Goal: Task Accomplishment & Management: Manage account settings

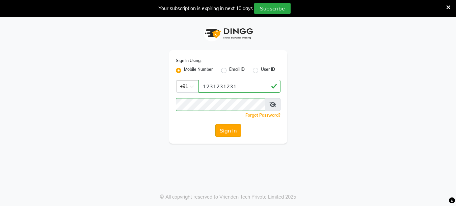
click at [232, 133] on button "Sign In" at bounding box center [228, 130] width 26 height 13
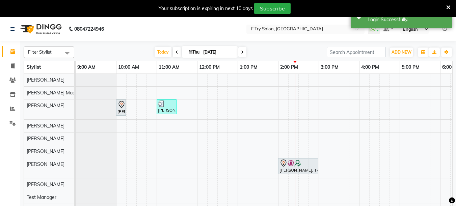
scroll to position [0, 150]
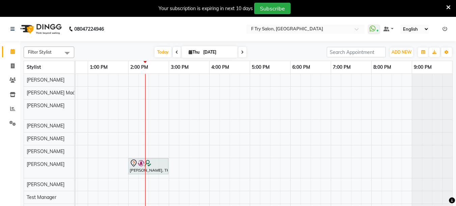
click at [155, 108] on div "Aalok Bhagat, TK02, 10:00 AM-10:15 AM, Beard- Clean Shave/ Shape Crafting (M) V…" at bounding box center [189, 145] width 527 height 143
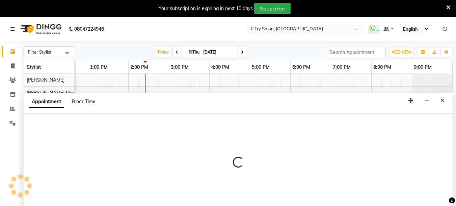
scroll to position [17, 0]
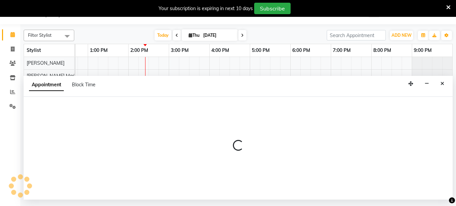
select select "54011"
select select "870"
select select "tentative"
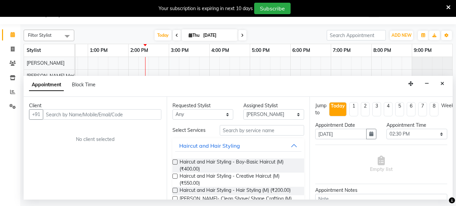
click at [78, 113] on input "text" at bounding box center [102, 114] width 119 height 10
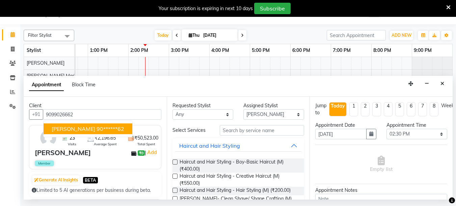
click at [97, 129] on ngb-highlight "90******62" at bounding box center [111, 129] width 28 height 7
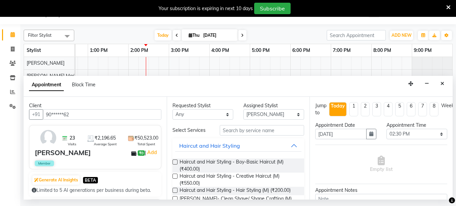
type input "90******62"
click at [236, 129] on input "text" at bounding box center [262, 130] width 84 height 10
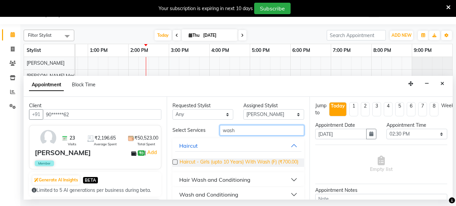
scroll to position [14, 0]
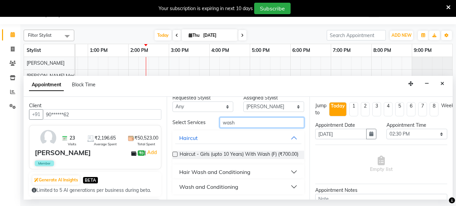
type input "wash"
click at [291, 171] on button "Hair Wash and Conditioning" at bounding box center [238, 172] width 127 height 12
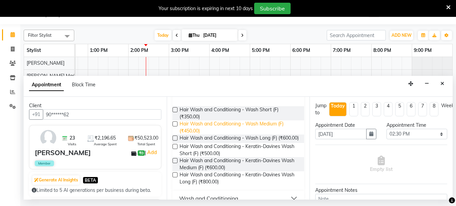
scroll to position [69, 0]
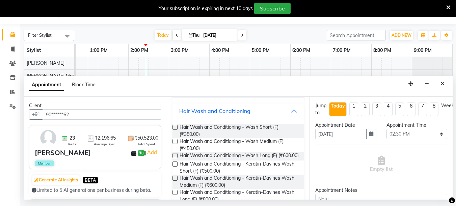
click at [175, 144] on label at bounding box center [175, 141] width 5 height 5
click at [175, 145] on input "checkbox" at bounding box center [175, 142] width 4 height 4
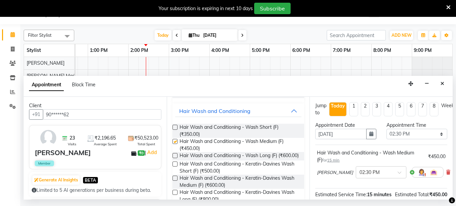
checkbox input "false"
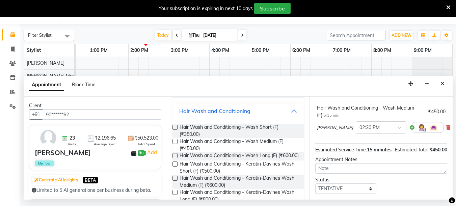
scroll to position [95, 0]
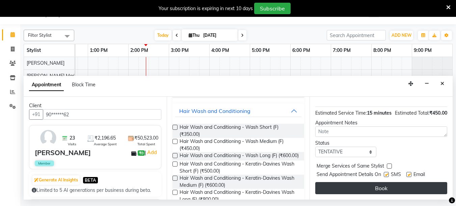
click at [378, 182] on button "Book" at bounding box center [381, 188] width 132 height 12
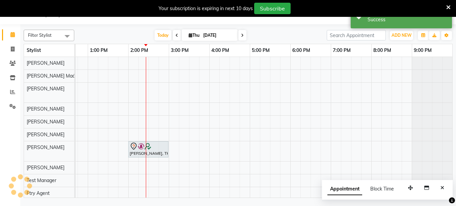
scroll to position [0, 0]
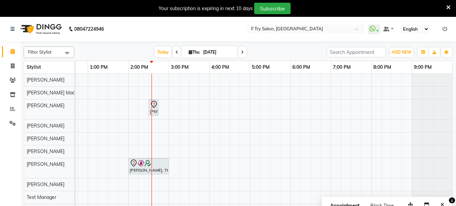
click at [56, 51] on span "Filter Stylist" at bounding box center [49, 52] width 51 height 11
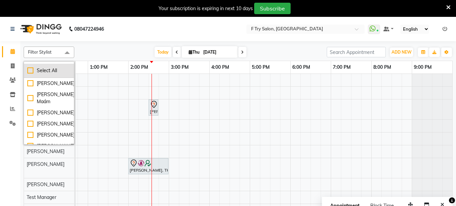
click at [31, 72] on div "Select All" at bounding box center [48, 70] width 43 height 7
checkbox input "true"
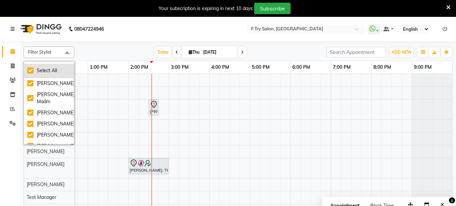
checkbox input "true"
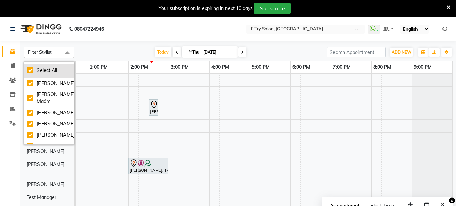
checkbox input "true"
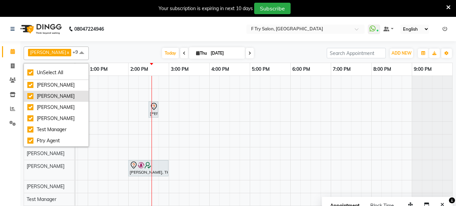
scroll to position [59, 0]
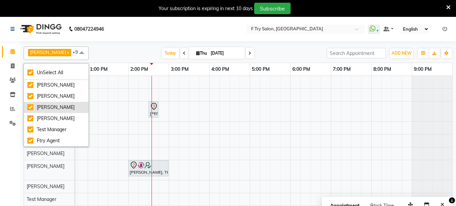
click at [33, 106] on div "Tulsi Thapa" at bounding box center [56, 107] width 58 height 7
checkbox input "false"
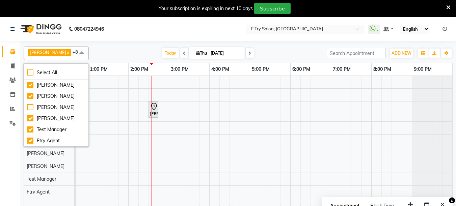
click at [100, 53] on div "Today Thu 04-09-2025" at bounding box center [207, 53] width 231 height 10
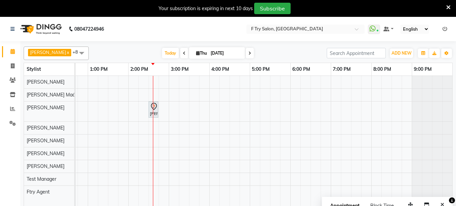
click at [52, 52] on span "Sachin Sutte" at bounding box center [48, 52] width 36 height 5
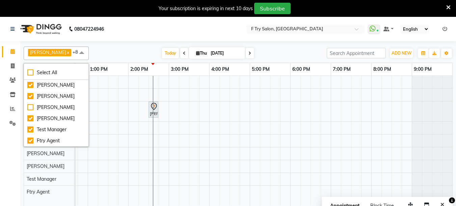
click at [92, 50] on div "Today Thu 04-09-2025" at bounding box center [207, 53] width 231 height 10
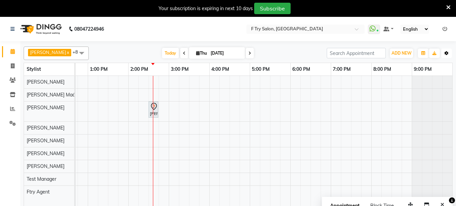
click at [444, 53] on button "Toggle Dropdown" at bounding box center [446, 53] width 11 height 9
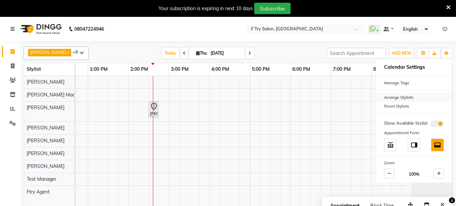
click at [411, 100] on div "Arrange Stylists" at bounding box center [414, 97] width 76 height 9
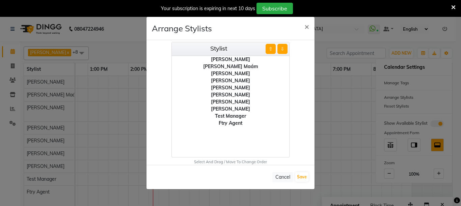
click at [228, 103] on div "Tulsi Thapa" at bounding box center [231, 102] width 118 height 7
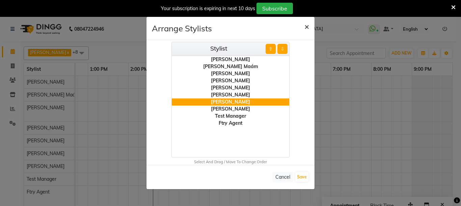
click at [307, 26] on span "×" at bounding box center [307, 26] width 5 height 10
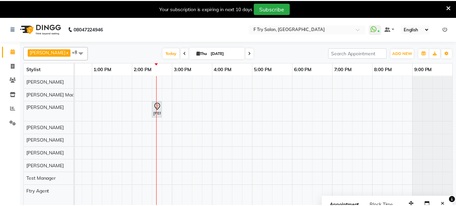
scroll to position [0, 145]
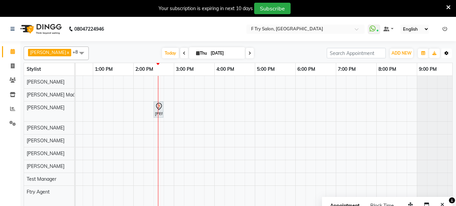
click at [446, 54] on icon "button" at bounding box center [447, 53] width 4 height 4
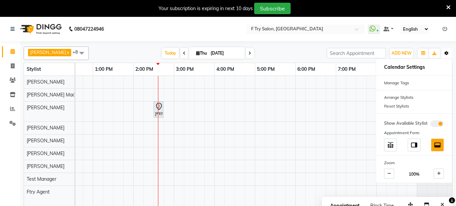
click at [446, 54] on icon "button" at bounding box center [447, 53] width 4 height 4
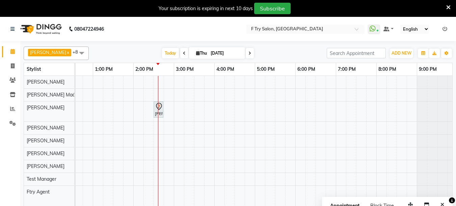
click at [52, 49] on span "Sachin Sutte x" at bounding box center [49, 52] width 43 height 7
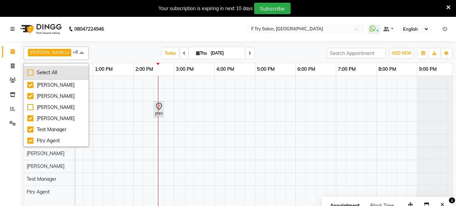
click at [31, 72] on div "Select All" at bounding box center [56, 72] width 58 height 7
checkbox input "true"
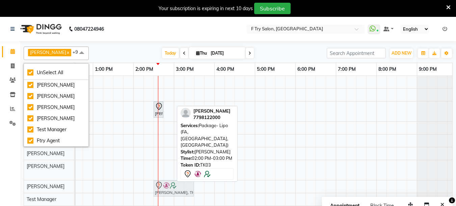
drag, startPoint x: 147, startPoint y: 166, endPoint x: 167, endPoint y: 184, distance: 26.5
click at [167, 184] on tbody "Aalok Bhagat, TK02, 10:00 AM-10:15 AM, Beard- Clean Shave/ Shape Crafting (M) V…" at bounding box center [194, 147] width 527 height 143
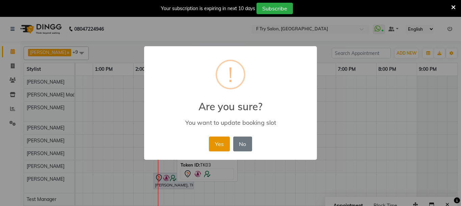
click at [219, 147] on button "Yes" at bounding box center [219, 144] width 21 height 15
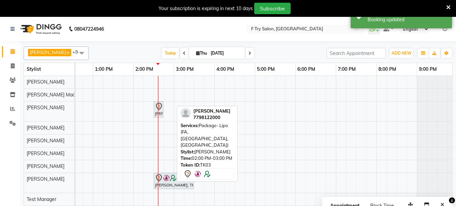
click at [45, 51] on span "Sachin Sutte" at bounding box center [48, 52] width 36 height 5
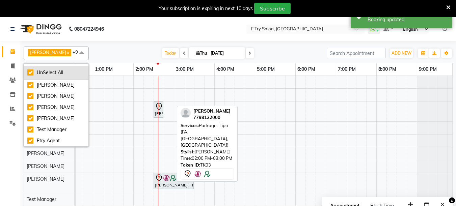
click at [29, 71] on div "UnSelect All" at bounding box center [56, 72] width 58 height 7
checkbox input "false"
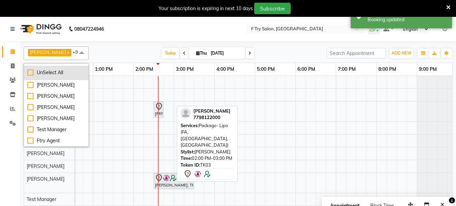
checkbox input "false"
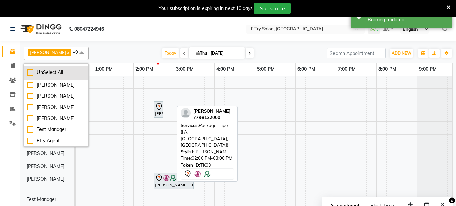
checkbox input "false"
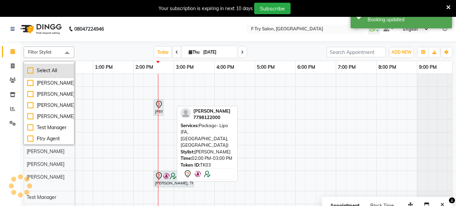
scroll to position [66, 0]
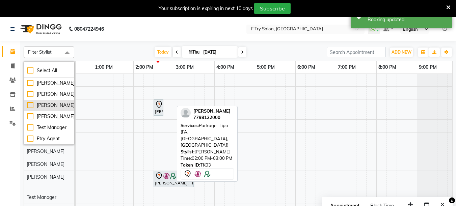
click at [31, 109] on div "Tulsi Thapa" at bounding box center [48, 105] width 43 height 7
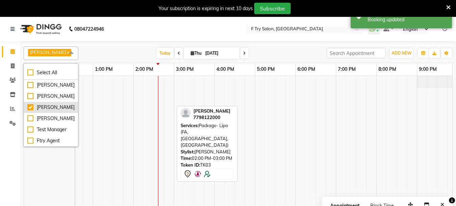
scroll to position [95, 0]
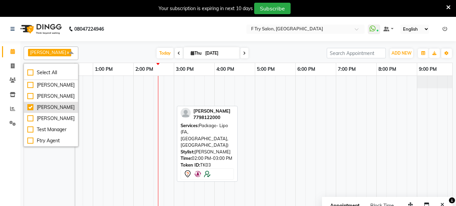
click at [31, 104] on div "Tulsi Thapa" at bounding box center [50, 107] width 47 height 7
checkbox input "false"
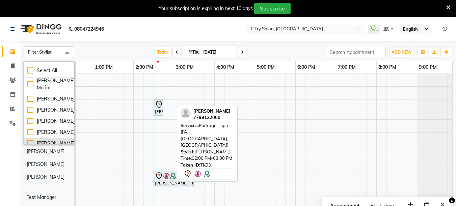
scroll to position [0, 0]
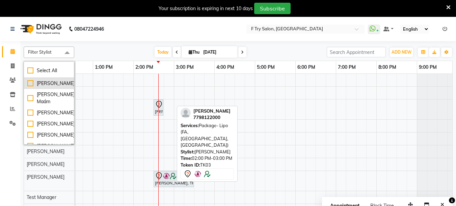
click at [30, 83] on div "Sachin Sutte" at bounding box center [48, 83] width 43 height 7
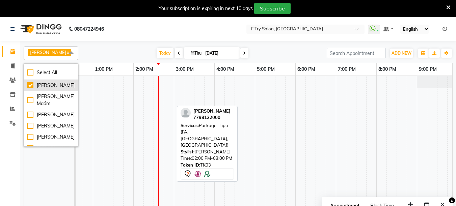
click at [32, 82] on div "Sachin Sutte" at bounding box center [50, 85] width 47 height 7
checkbox input "false"
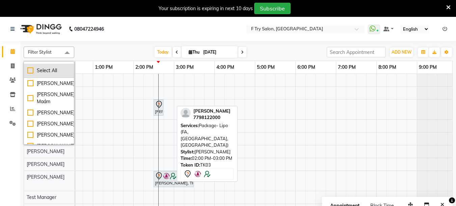
click at [30, 70] on div "Select All" at bounding box center [48, 70] width 43 height 7
checkbox input "true"
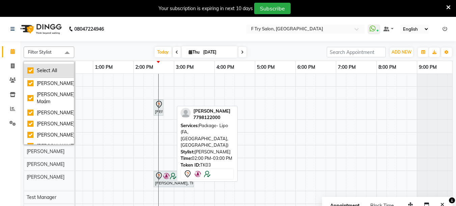
checkbox input "true"
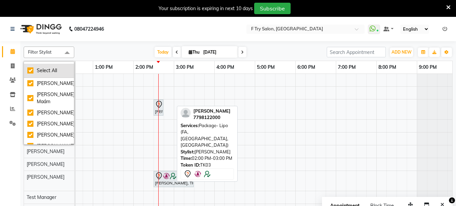
checkbox input "true"
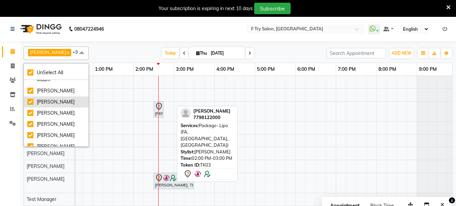
scroll to position [59, 0]
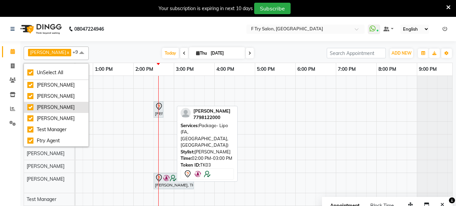
click at [29, 106] on div "Tulsi Thapa" at bounding box center [56, 107] width 58 height 7
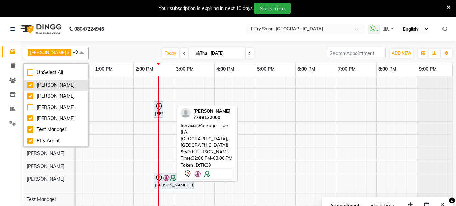
checkbox input "false"
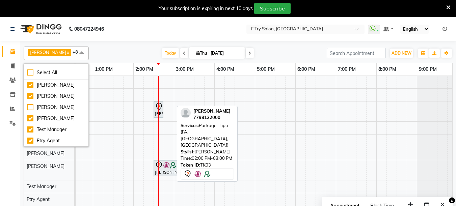
click at [101, 52] on div "Today Thu 04-09-2025" at bounding box center [207, 53] width 231 height 10
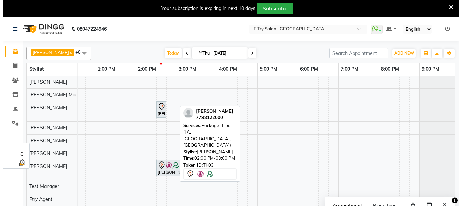
scroll to position [17, 0]
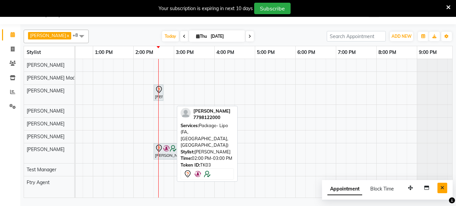
click at [441, 184] on button "Close" at bounding box center [443, 188] width 10 height 10
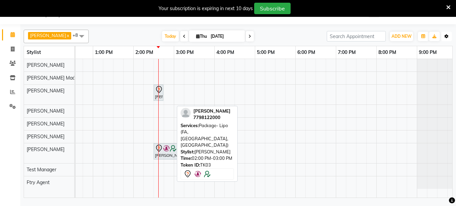
click at [448, 34] on icon "button" at bounding box center [447, 36] width 4 height 4
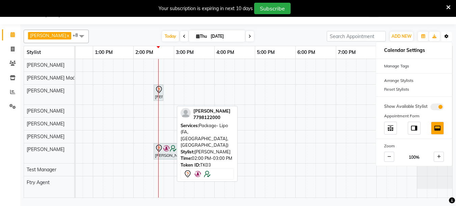
click at [444, 35] on button "Toggle Dropdown" at bounding box center [446, 36] width 11 height 9
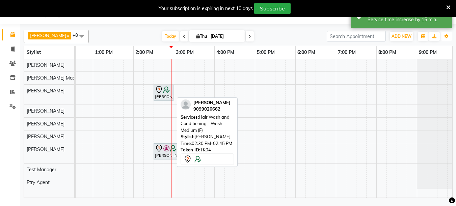
click at [169, 93] on div at bounding box center [163, 90] width 17 height 8
select select "7"
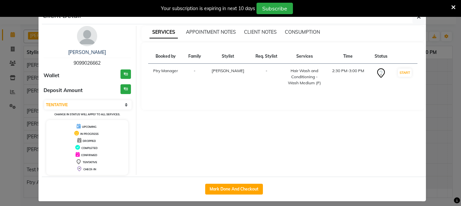
click at [454, 6] on icon at bounding box center [453, 7] width 4 height 6
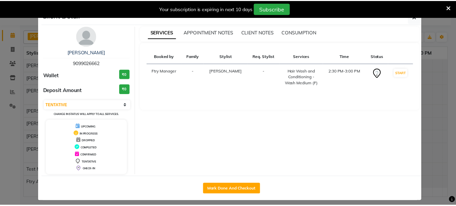
scroll to position [0, 0]
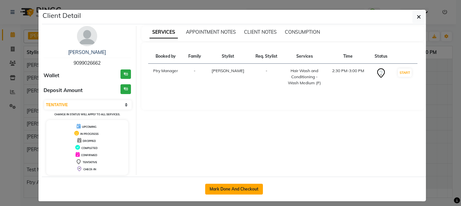
click at [232, 187] on button "Mark Done And Checkout" at bounding box center [234, 189] width 58 height 11
select select "service"
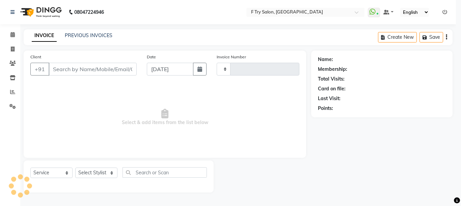
type input "2022"
select select "793"
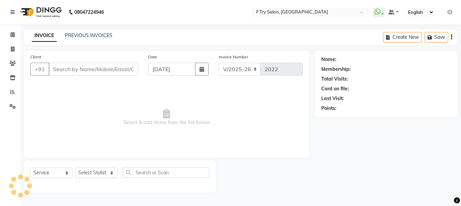
type input "90******62"
select select "54011"
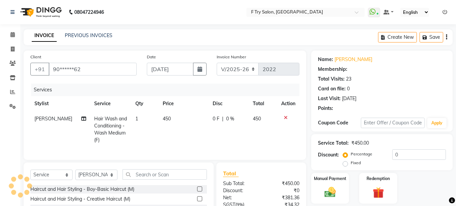
select select "1: Object"
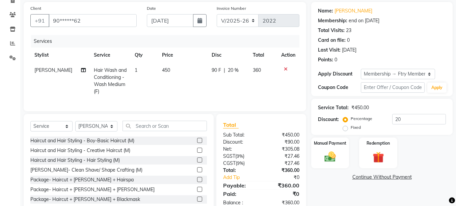
scroll to position [71, 0]
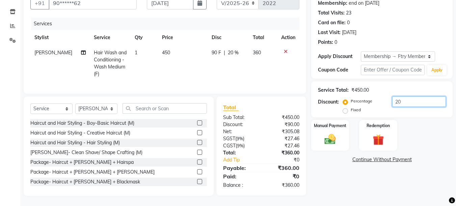
click at [413, 99] on input "20" at bounding box center [419, 102] width 54 height 10
type input "2"
type input "30"
click at [251, 61] on td "315" at bounding box center [263, 63] width 28 height 36
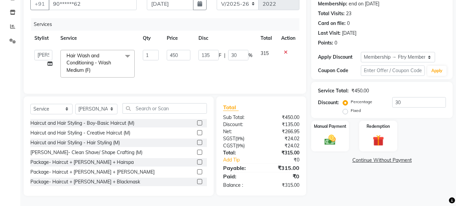
scroll to position [71, 0]
click at [175, 107] on input "text" at bounding box center [165, 108] width 84 height 10
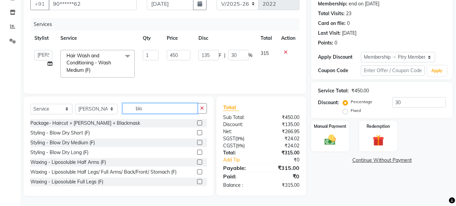
scroll to position [70, 0]
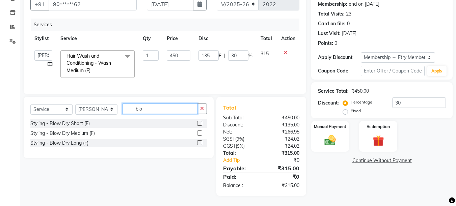
type input "blo"
click at [201, 135] on label at bounding box center [199, 133] width 5 height 5
click at [201, 135] on input "checkbox" at bounding box center [199, 133] width 4 height 4
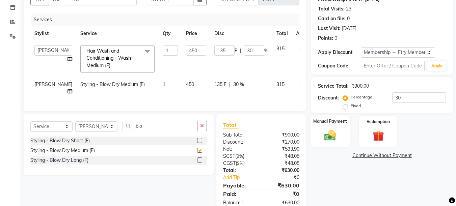
checkbox input "false"
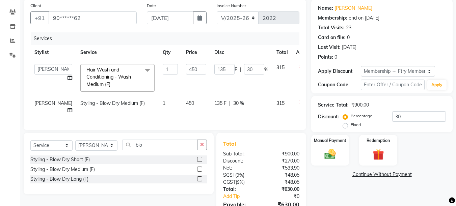
scroll to position [100, 0]
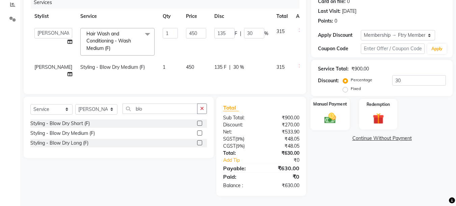
click at [332, 111] on img at bounding box center [330, 118] width 19 height 14
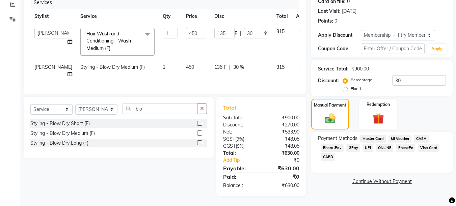
click at [366, 144] on span "UPI" at bounding box center [368, 148] width 10 height 8
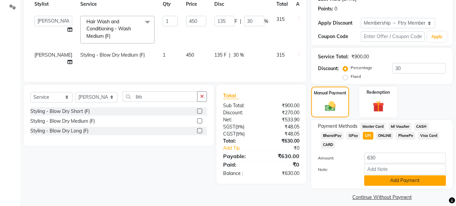
click at [402, 183] on button "Add Payment" at bounding box center [405, 181] width 82 height 10
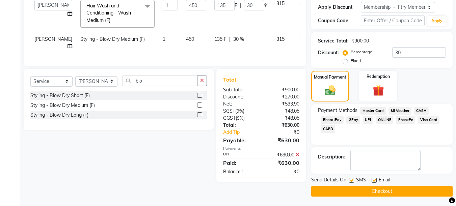
scroll to position [116, 0]
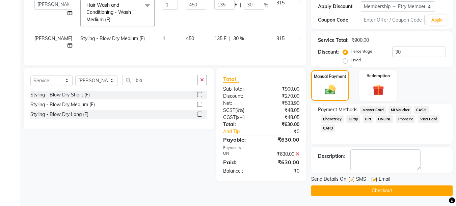
click at [400, 186] on button "Checkout" at bounding box center [381, 191] width 141 height 10
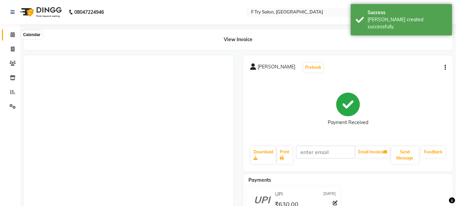
click at [13, 36] on icon at bounding box center [12, 34] width 4 height 5
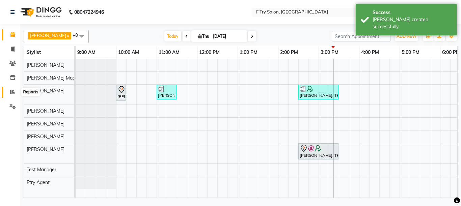
click at [16, 92] on span at bounding box center [13, 92] width 12 height 8
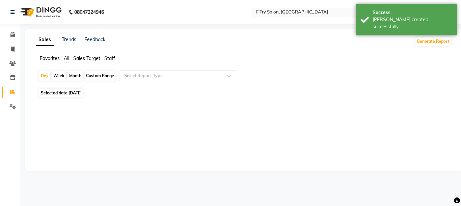
click at [112, 57] on span "Staff" at bounding box center [109, 58] width 11 height 6
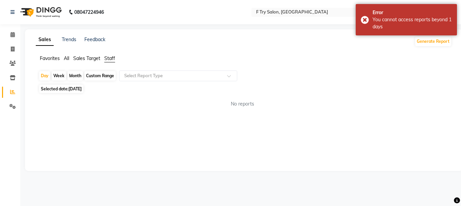
click at [70, 74] on div "Month" at bounding box center [76, 75] width 16 height 9
select select "9"
select select "2025"
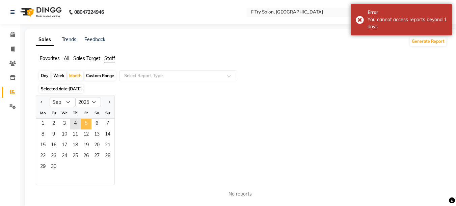
click at [88, 127] on span "5" at bounding box center [86, 124] width 11 height 11
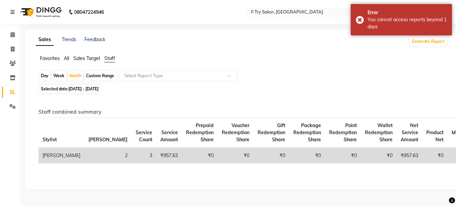
scroll to position [0, 0]
click at [12, 33] on icon at bounding box center [12, 34] width 4 height 5
